Goal: Task Accomplishment & Management: Manage account settings

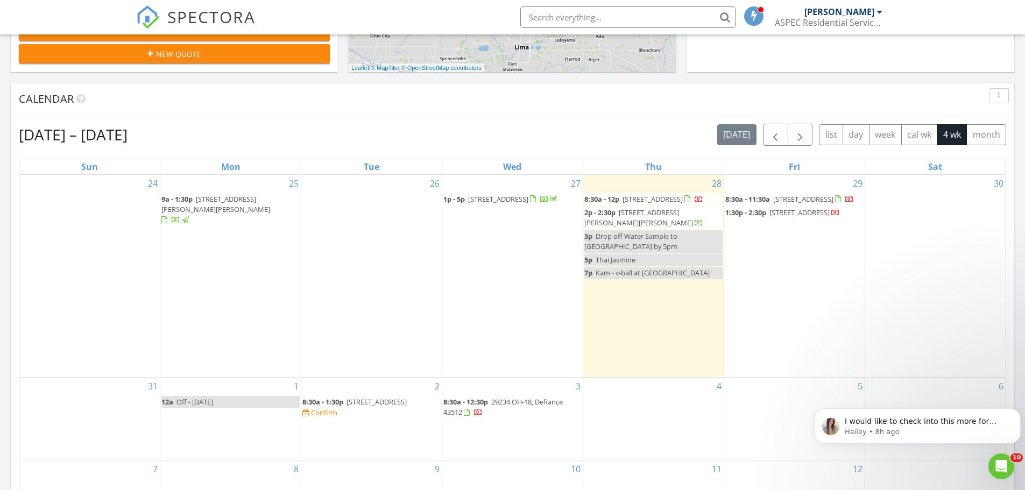
scroll to position [484, 0]
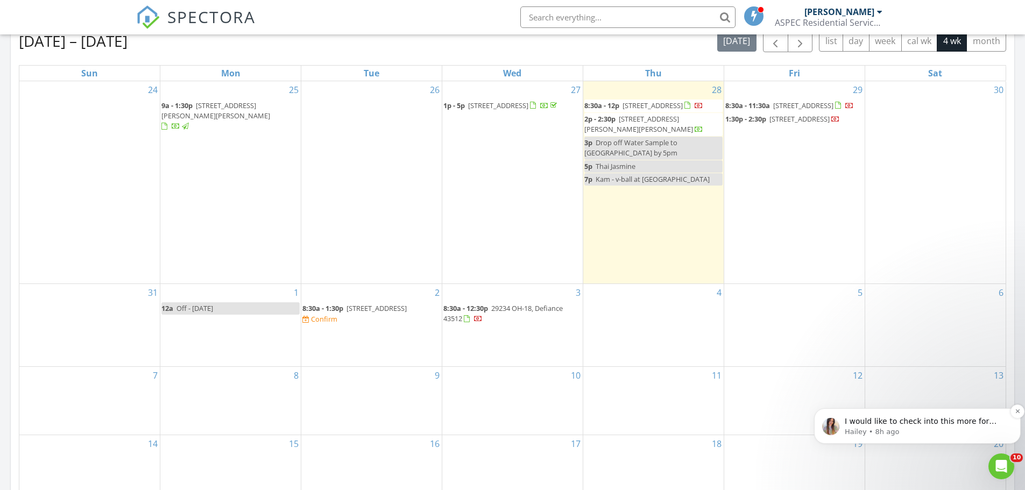
click at [917, 420] on p "I would like to check into this more for you. Would it be alright if we followe…" at bounding box center [926, 421] width 163 height 11
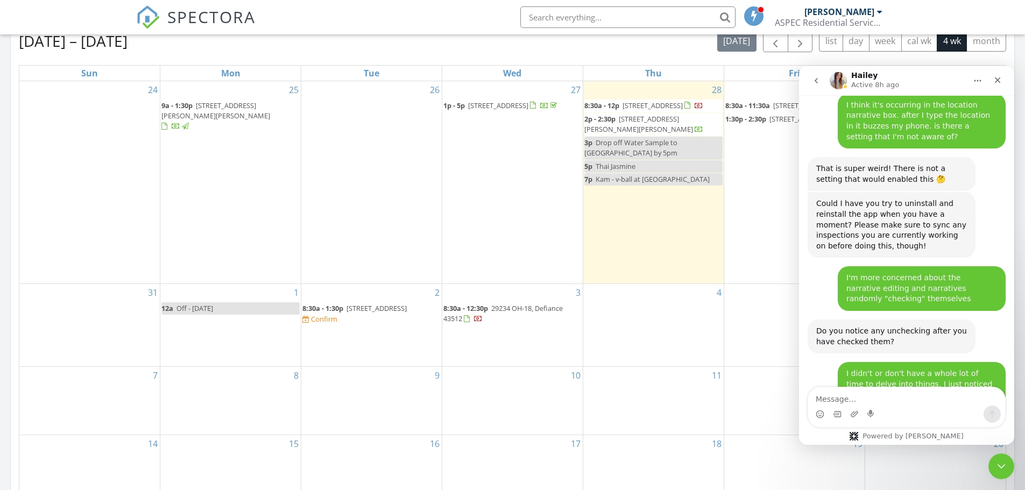
scroll to position [1642, 0]
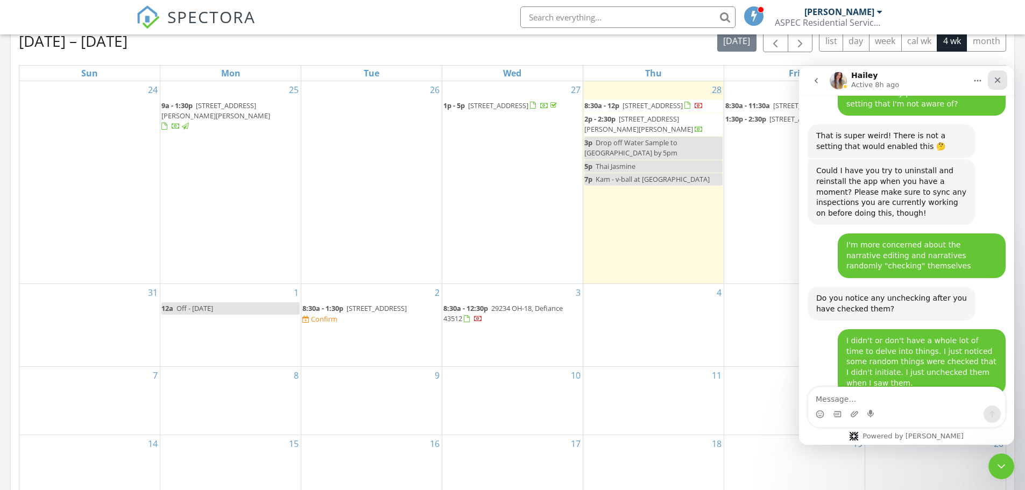
click at [997, 78] on icon "Close" at bounding box center [997, 80] width 9 height 9
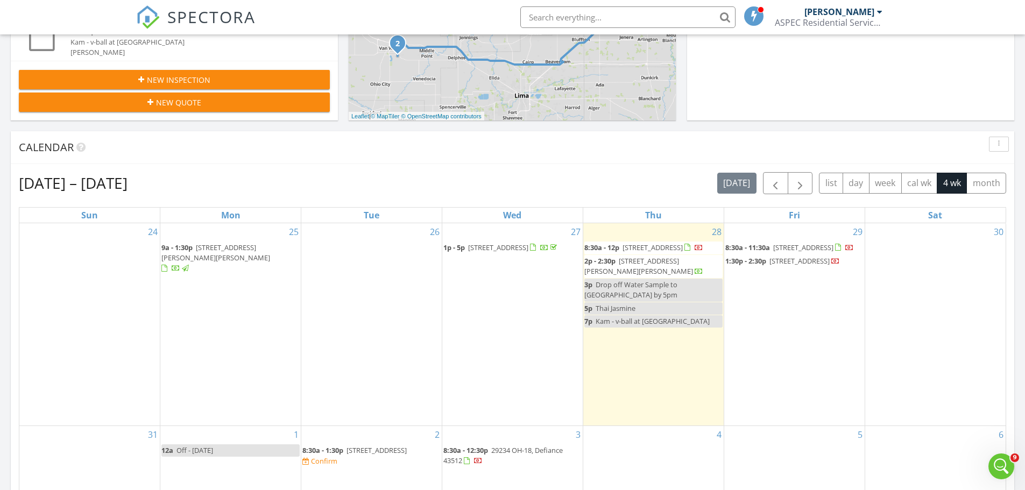
scroll to position [323, 0]
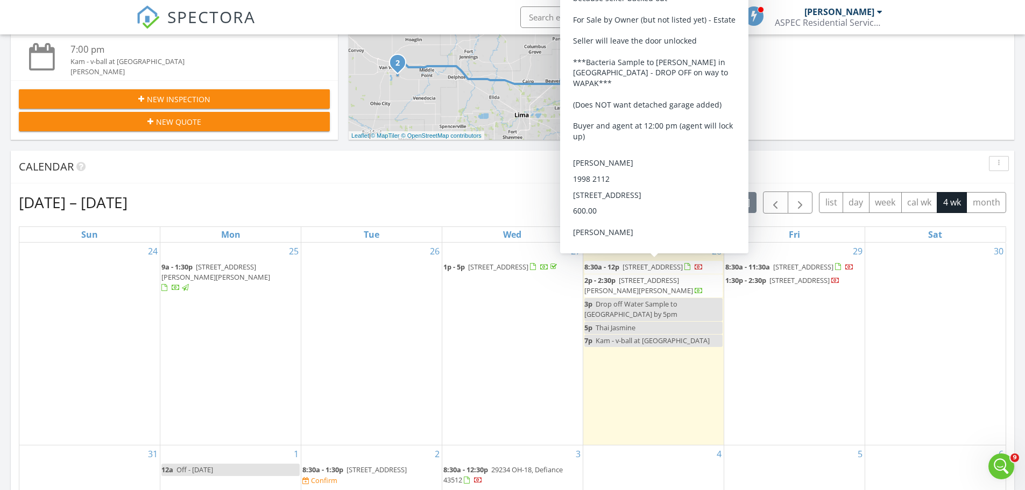
click at [619, 269] on span "8:30a - 12p" at bounding box center [601, 267] width 35 height 10
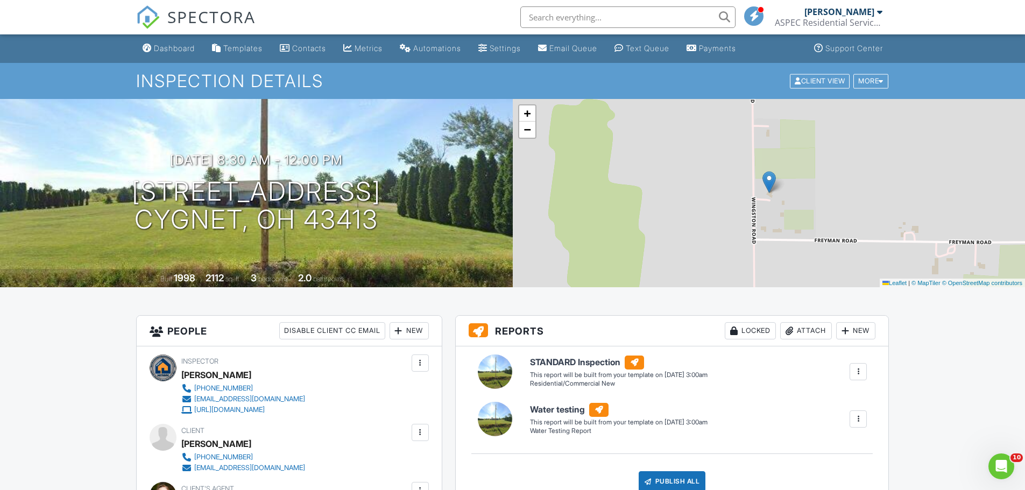
click at [860, 373] on div at bounding box center [858, 371] width 11 height 11
click at [845, 402] on div "Build Now" at bounding box center [836, 402] width 52 height 13
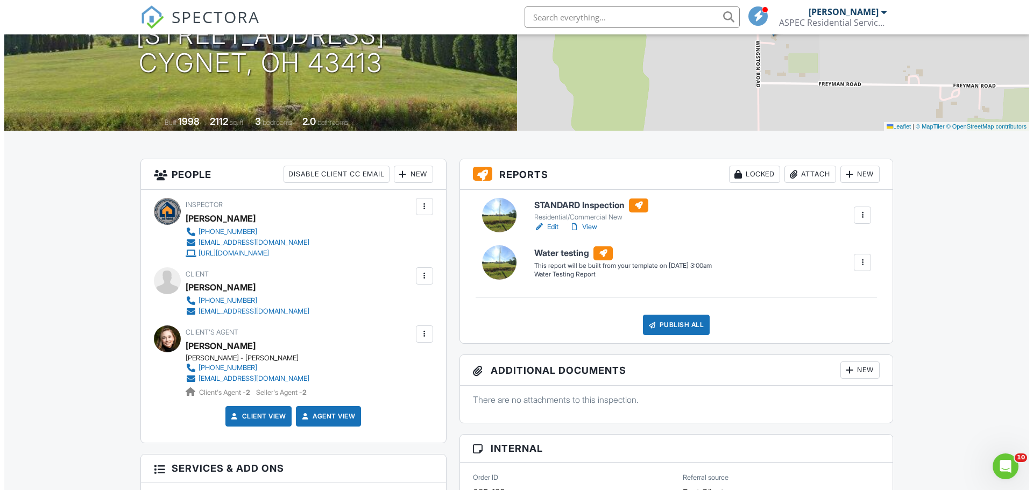
scroll to position [54, 0]
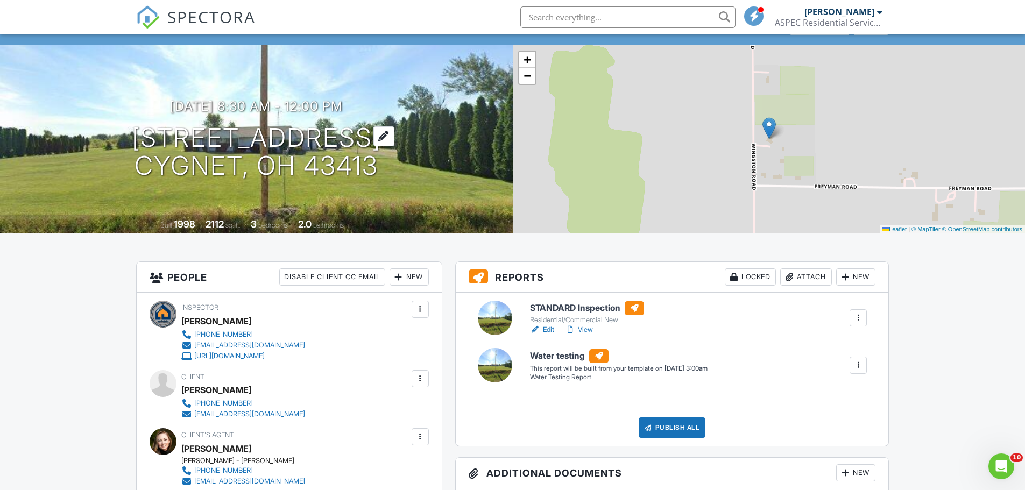
click at [208, 138] on h1 "5586 Wingston Road Cygnet, OH 43413" at bounding box center [256, 152] width 249 height 57
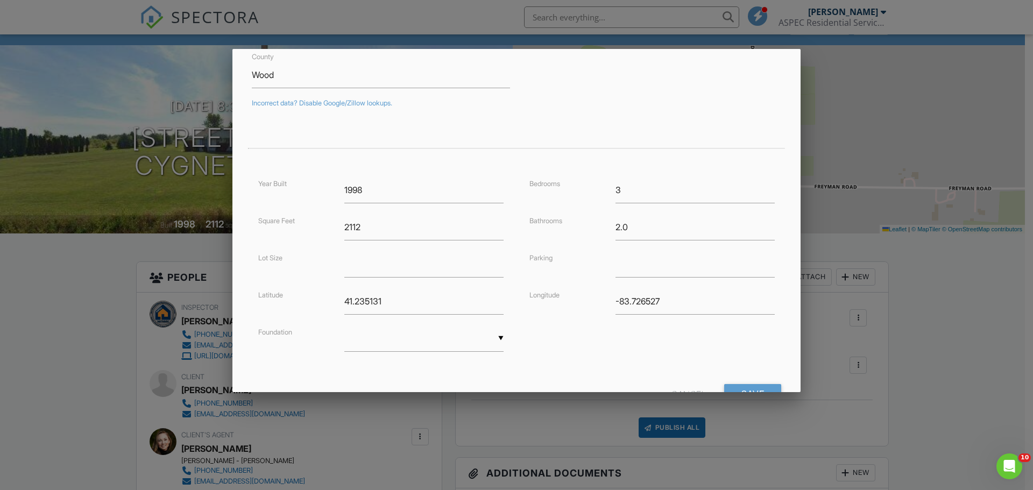
scroll to position [195, 0]
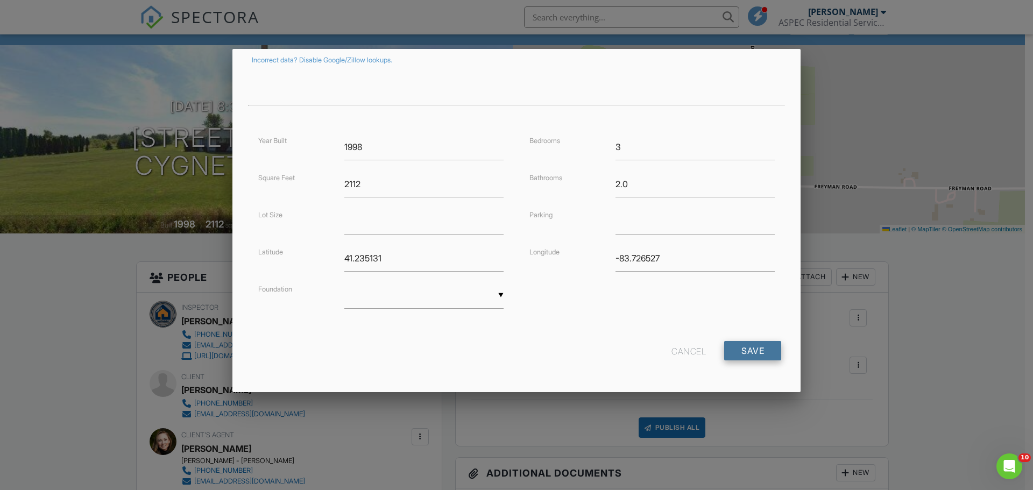
click at [740, 355] on input "Save" at bounding box center [752, 350] width 57 height 19
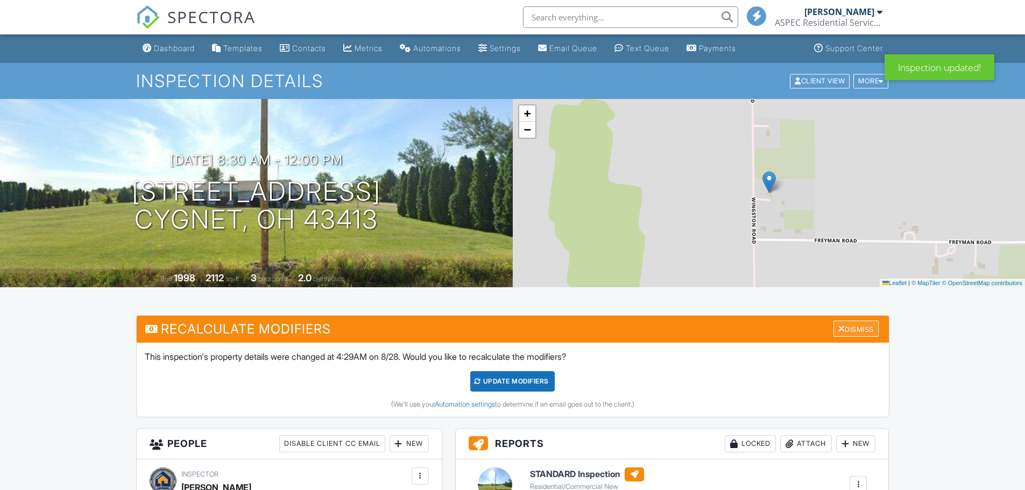
click at [856, 327] on div "Dismiss" at bounding box center [856, 329] width 45 height 17
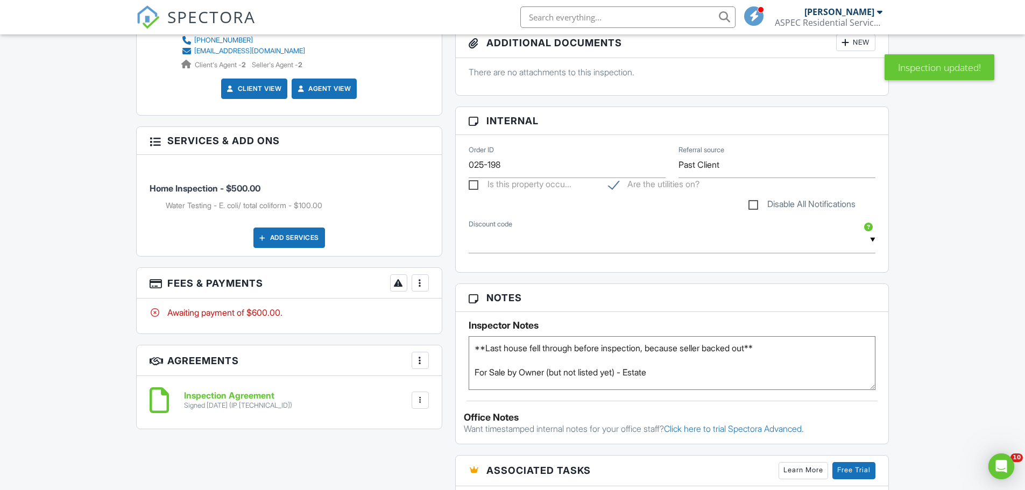
click at [422, 283] on div at bounding box center [420, 283] width 11 height 11
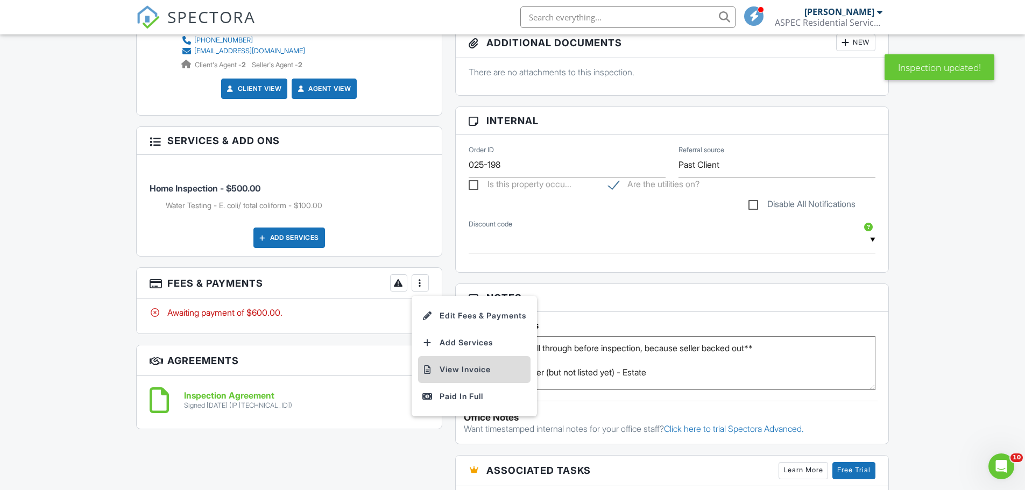
click at [460, 367] on li "View Invoice" at bounding box center [474, 369] width 112 height 27
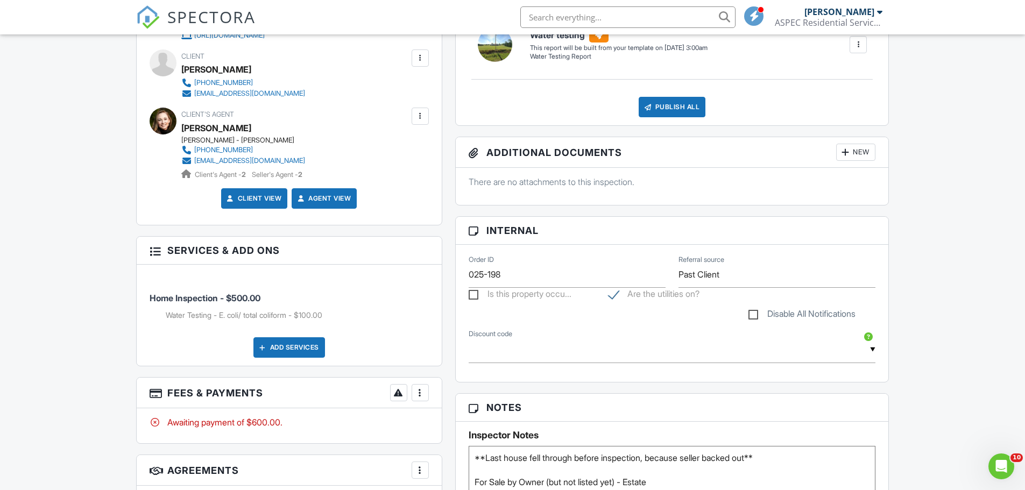
scroll to position [108, 0]
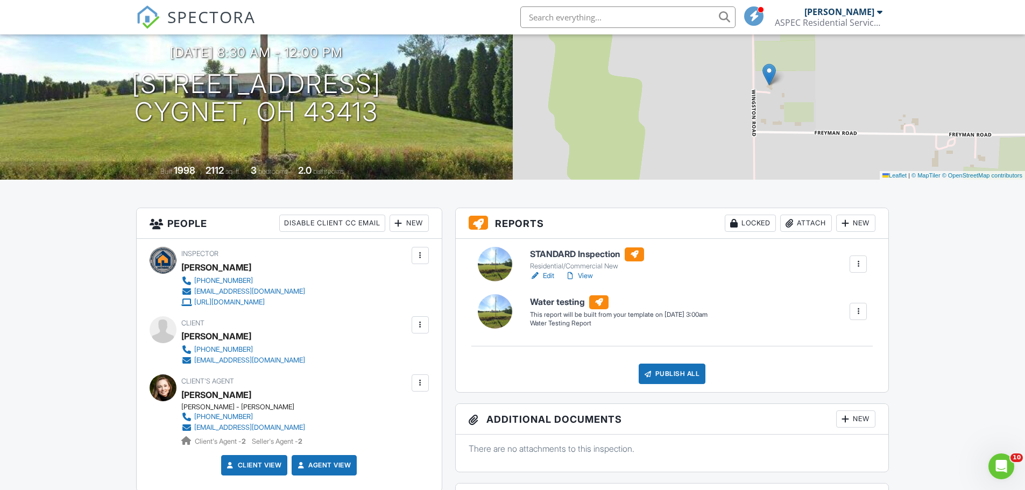
click at [583, 257] on h6 "STANDARD Inspection" at bounding box center [587, 255] width 114 height 14
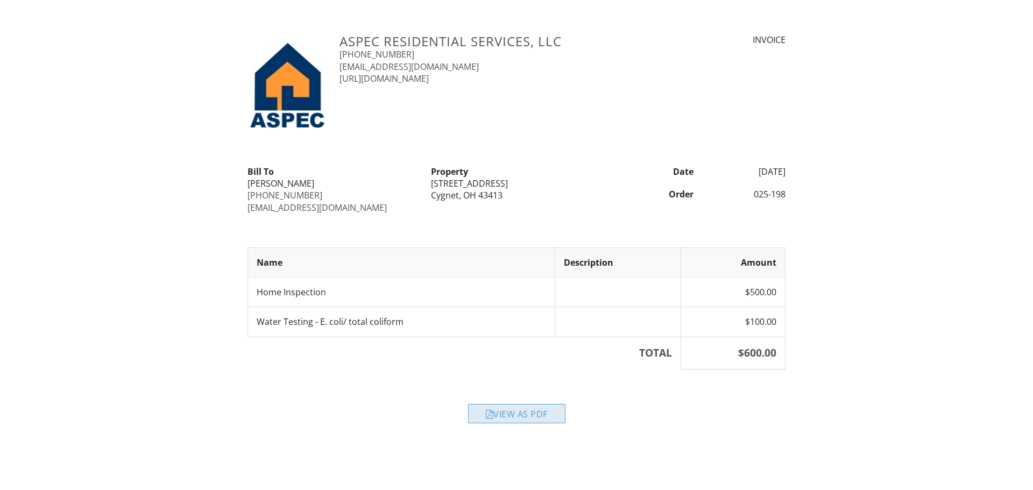
click at [518, 415] on div "View as PDF" at bounding box center [516, 413] width 97 height 19
